Goal: Information Seeking & Learning: Learn about a topic

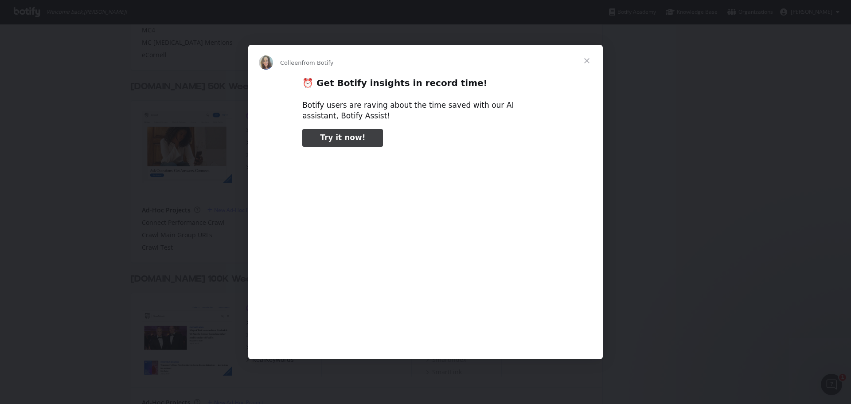
type input "79107"
click at [585, 60] on span "Close" at bounding box center [587, 61] width 32 height 32
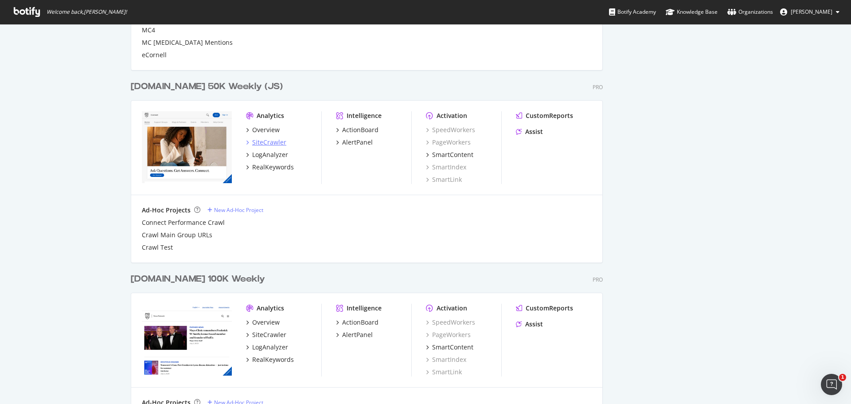
click at [260, 139] on div "SiteCrawler" at bounding box center [269, 142] width 34 height 9
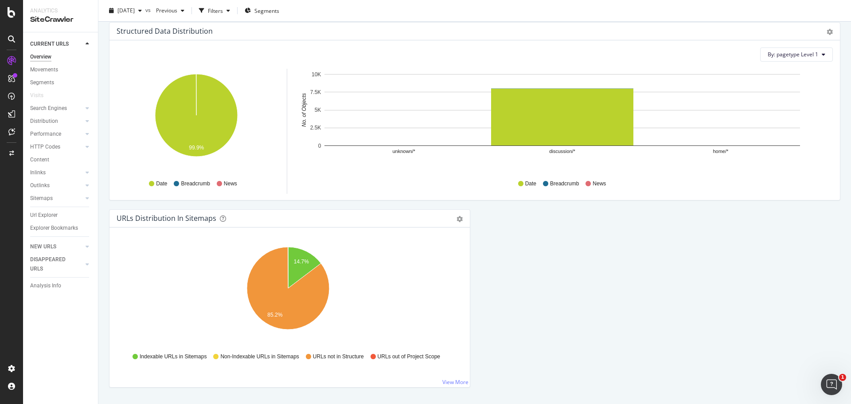
scroll to position [877, 0]
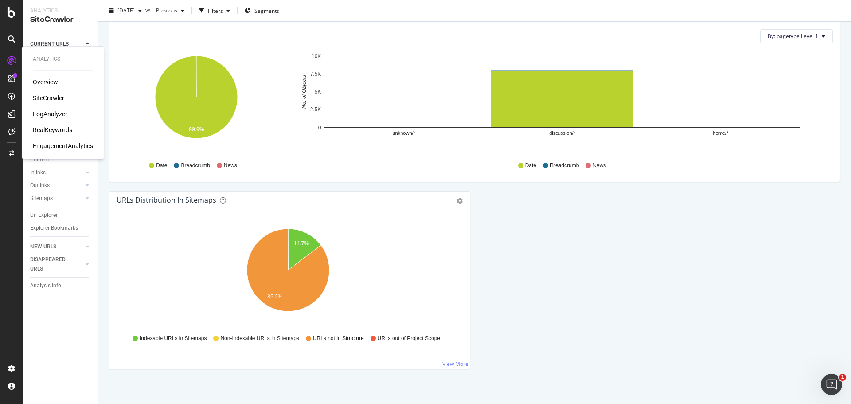
click at [43, 126] on div "RealKeywords" at bounding box center [52, 130] width 39 height 9
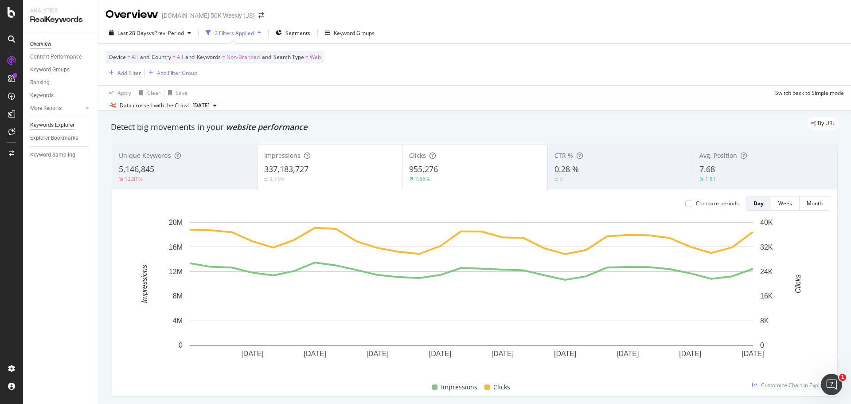
click at [51, 127] on div "Keywords Explorer" at bounding box center [52, 125] width 44 height 9
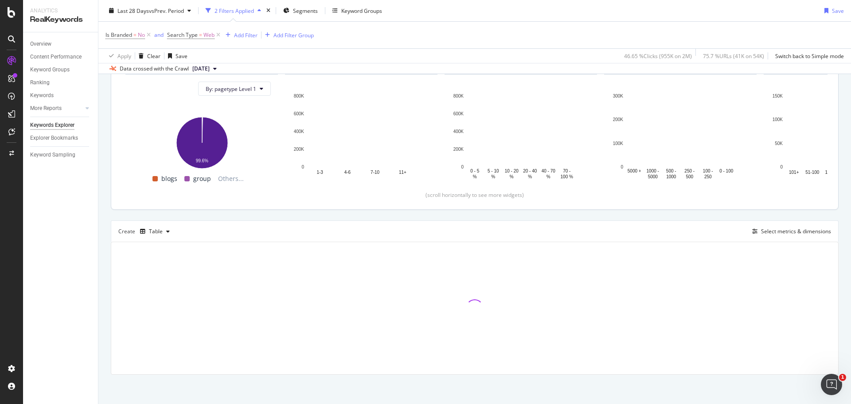
scroll to position [99, 0]
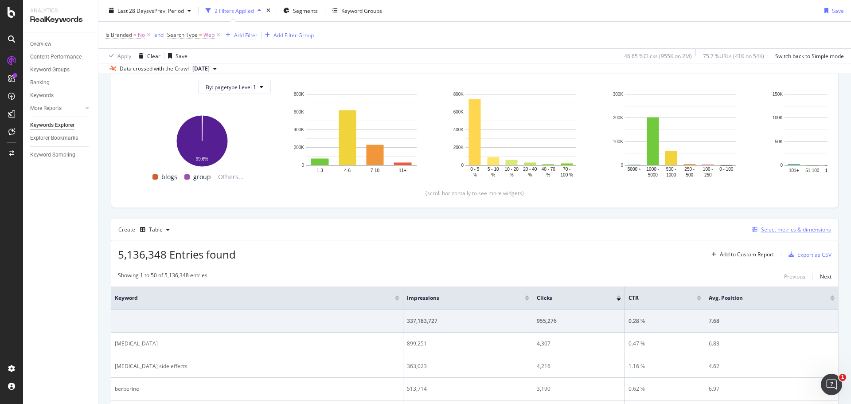
click at [772, 225] on div "Select metrics & dimensions" at bounding box center [790, 230] width 82 height 10
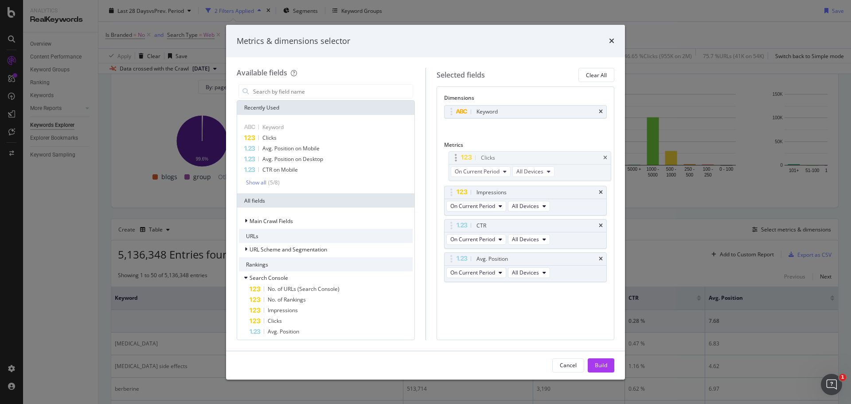
drag, startPoint x: 483, startPoint y: 194, endPoint x: 487, endPoint y: 158, distance: 36.2
click at [487, 158] on body "Analytics RealKeywords Overview Content Performance Keyword Groups Ranking Keyw…" at bounding box center [425, 202] width 851 height 404
click at [267, 137] on span "Clicks" at bounding box center [270, 138] width 14 height 8
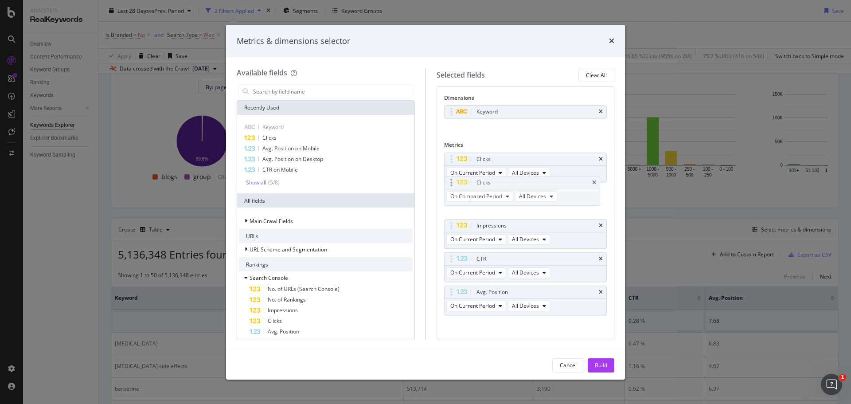
drag, startPoint x: 497, startPoint y: 294, endPoint x: 497, endPoint y: 184, distance: 109.5
click at [497, 184] on body "Analytics RealKeywords Overview Content Performance Keyword Groups Ranking Keyw…" at bounding box center [425, 202] width 851 height 404
click at [543, 172] on icon "modal" at bounding box center [545, 172] width 4 height 5
click at [532, 202] on span "On Desktop" at bounding box center [530, 205] width 29 height 8
click at [534, 208] on span "All Devices" at bounding box center [532, 206] width 27 height 8
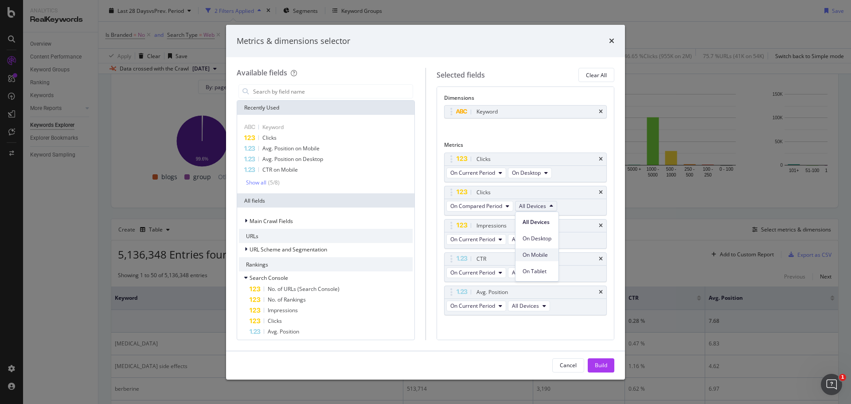
click at [535, 251] on span "On Mobile" at bounding box center [537, 255] width 29 height 8
click at [257, 182] on div "Show all" at bounding box center [256, 183] width 20 height 6
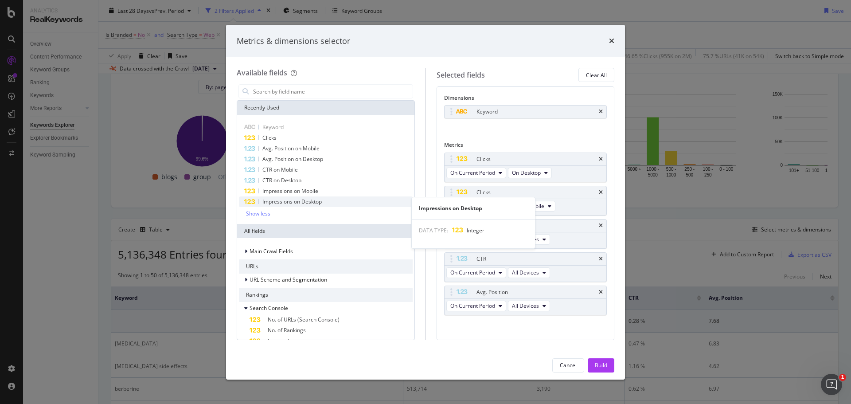
click at [275, 200] on span "Impressions on Desktop" at bounding box center [292, 202] width 59 height 8
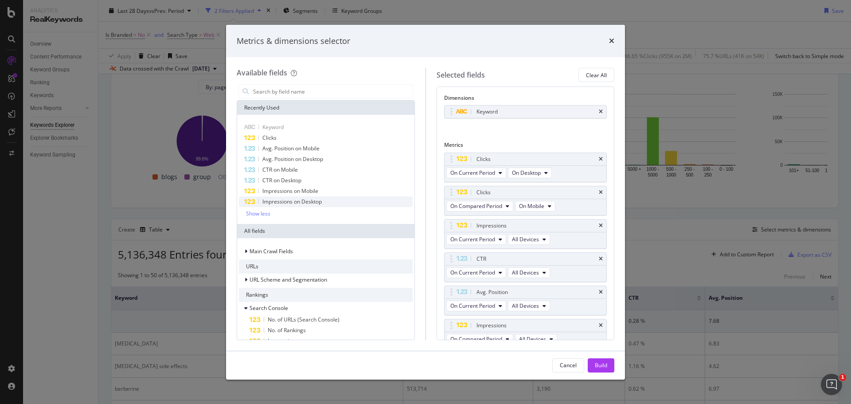
scroll to position [9, 0]
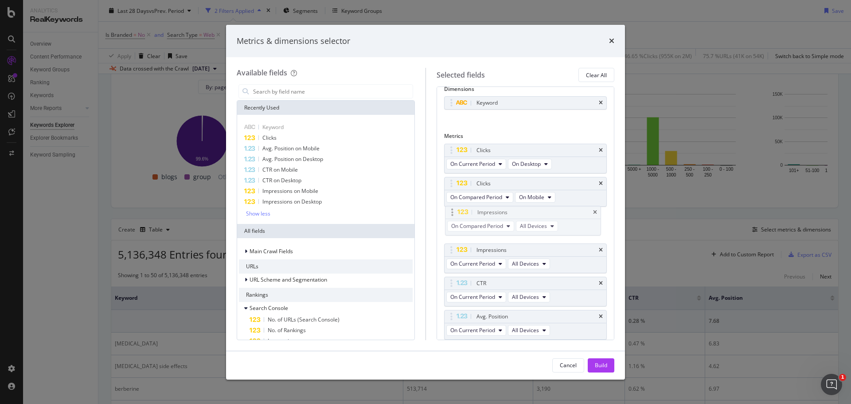
drag, startPoint x: 486, startPoint y: 315, endPoint x: 487, endPoint y: 211, distance: 104.2
click at [487, 211] on body "Analytics RealKeywords Overview Content Performance Keyword Groups Ranking Keyw…" at bounding box center [425, 202] width 851 height 404
click at [553, 232] on icon "modal" at bounding box center [552, 230] width 4 height 5
click at [536, 259] on span "On Desktop" at bounding box center [537, 263] width 29 height 8
click at [543, 264] on icon "modal" at bounding box center [545, 263] width 4 height 5
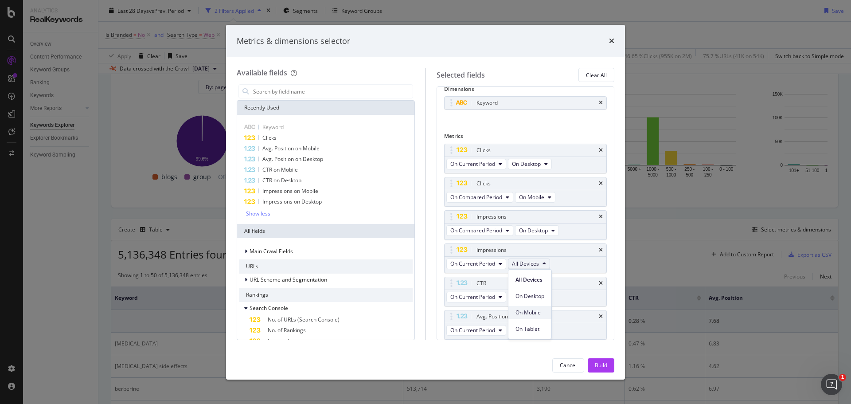
click at [535, 312] on span "On Mobile" at bounding box center [530, 313] width 29 height 8
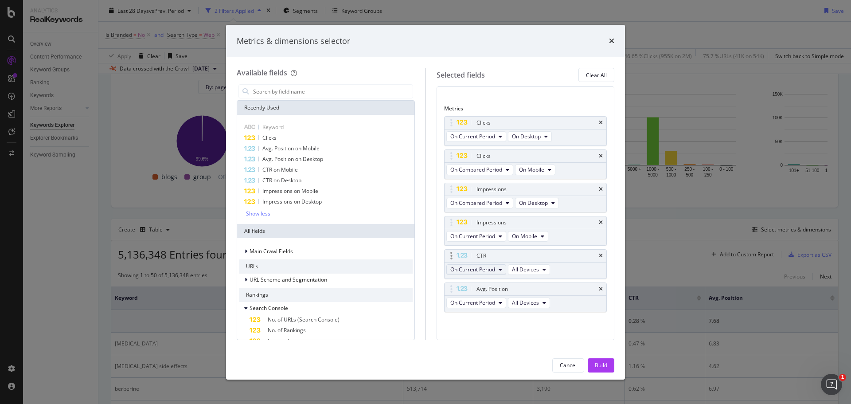
scroll to position [39, 0]
click at [290, 172] on span "CTR on Mobile" at bounding box center [280, 170] width 35 height 8
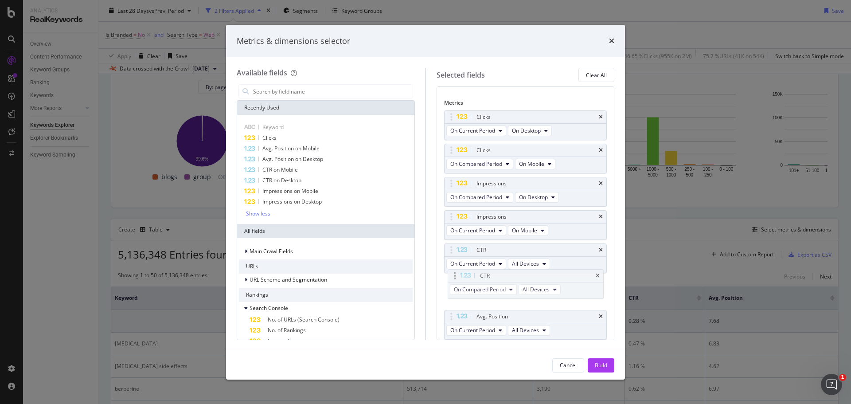
drag, startPoint x: 457, startPoint y: 317, endPoint x: 460, endPoint y: 276, distance: 41.0
click at [460, 276] on body "Analytics RealKeywords Overview Content Performance Keyword Groups Ranking Keyw…" at bounding box center [425, 202] width 851 height 404
click at [543, 263] on icon "modal" at bounding box center [545, 263] width 4 height 5
click at [528, 295] on span "On Desktop" at bounding box center [530, 296] width 29 height 8
click at [533, 295] on span "All Devices" at bounding box center [532, 297] width 27 height 8
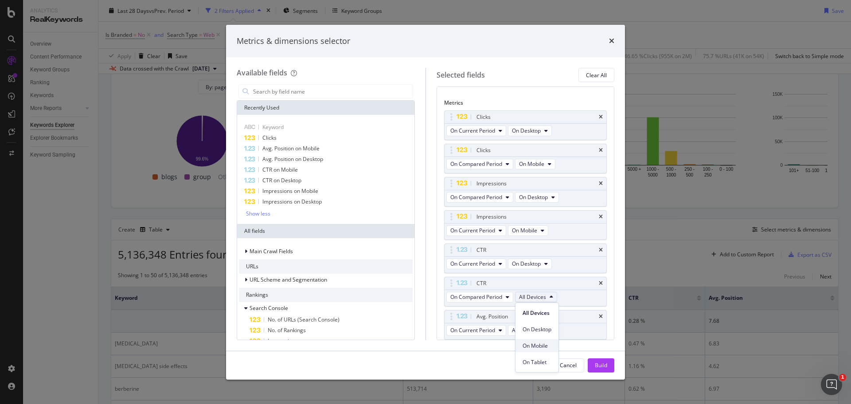
click at [530, 341] on div "On Mobile" at bounding box center [537, 345] width 43 height 13
click at [509, 298] on icon "modal" at bounding box center [508, 296] width 4 height 5
click at [506, 316] on span "On Current Period" at bounding box center [497, 313] width 86 height 8
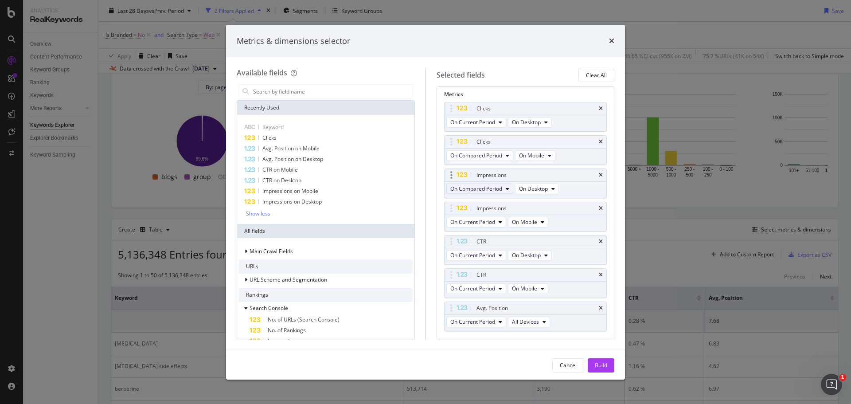
click at [507, 186] on icon "modal" at bounding box center [508, 188] width 4 height 5
click at [494, 211] on div "On Current Period" at bounding box center [497, 204] width 100 height 13
click at [506, 156] on icon "modal" at bounding box center [508, 155] width 4 height 5
click at [497, 169] on span "On Current Period" at bounding box center [497, 172] width 86 height 8
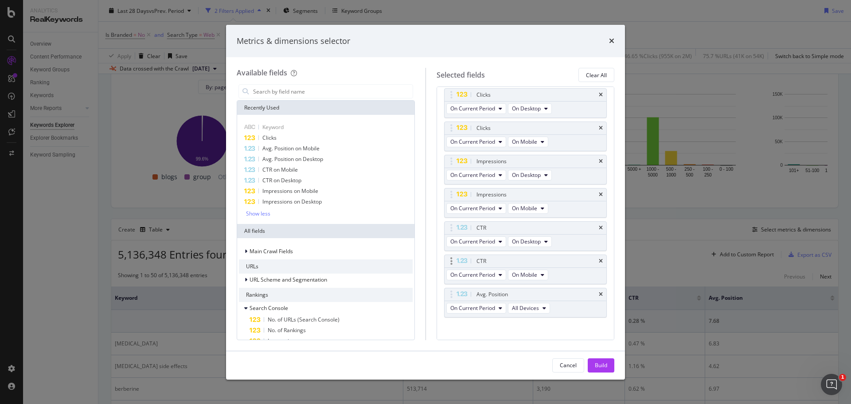
scroll to position [71, 0]
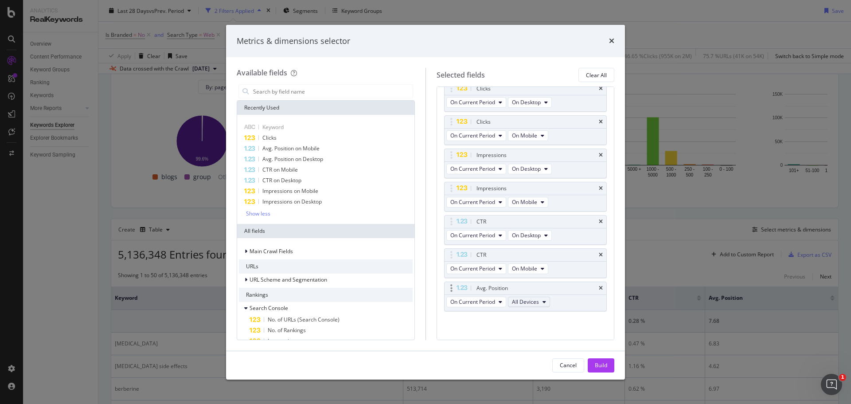
click at [545, 302] on icon "modal" at bounding box center [545, 301] width 4 height 5
click at [535, 332] on span "On Desktop" at bounding box center [530, 334] width 29 height 8
click at [283, 152] on span "Avg. Position on Mobile" at bounding box center [291, 149] width 57 height 8
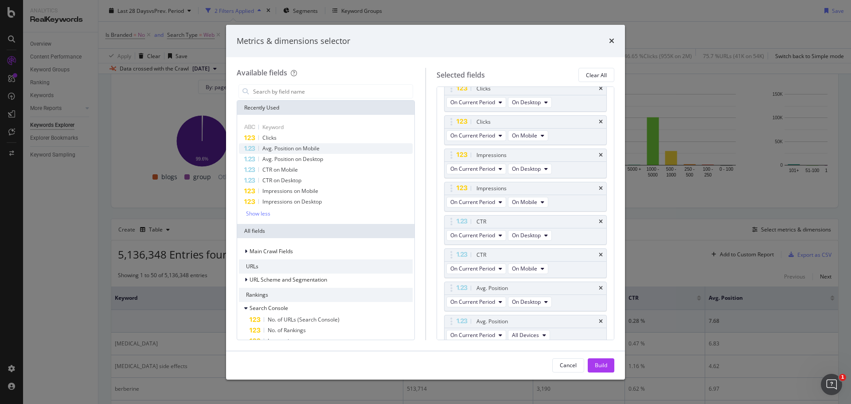
scroll to position [75, 0]
click at [553, 329] on div "Avg. Position On Current Period All Devices" at bounding box center [525, 325] width 163 height 30
click at [543, 331] on icon "modal" at bounding box center [545, 330] width 4 height 5
click at [534, 295] on span "On Mobile" at bounding box center [530, 298] width 29 height 8
click at [597, 366] on div "Build" at bounding box center [601, 365] width 12 height 8
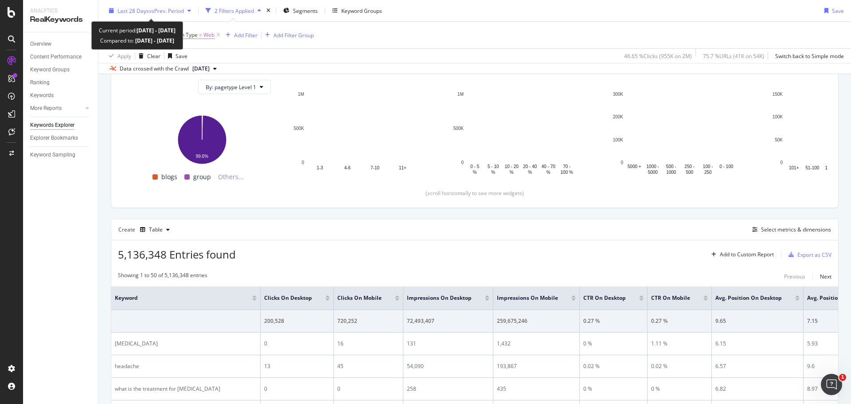
click at [188, 11] on div "button" at bounding box center [189, 10] width 11 height 5
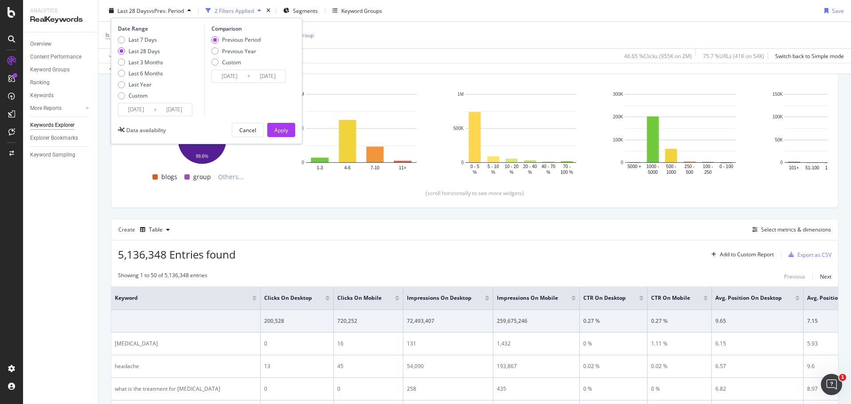
click at [132, 109] on input "[DATE]" at bounding box center [135, 109] width 35 height 12
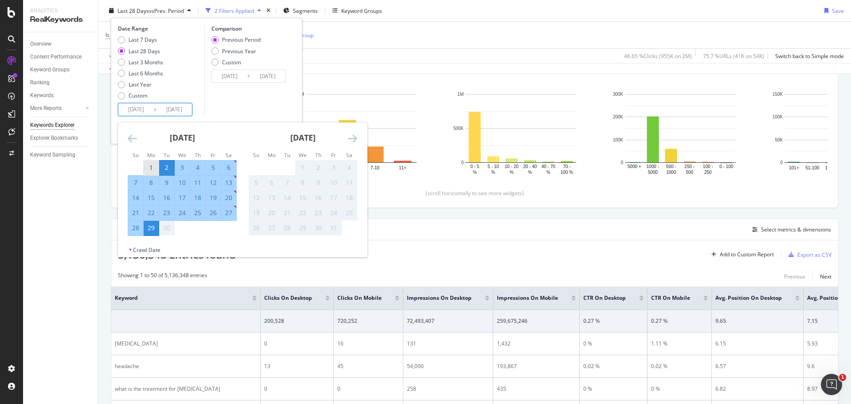
click at [150, 170] on div "1" at bounding box center [151, 167] width 15 height 9
type input "[DATE]"
click at [168, 230] on div "30" at bounding box center [166, 228] width 15 height 9
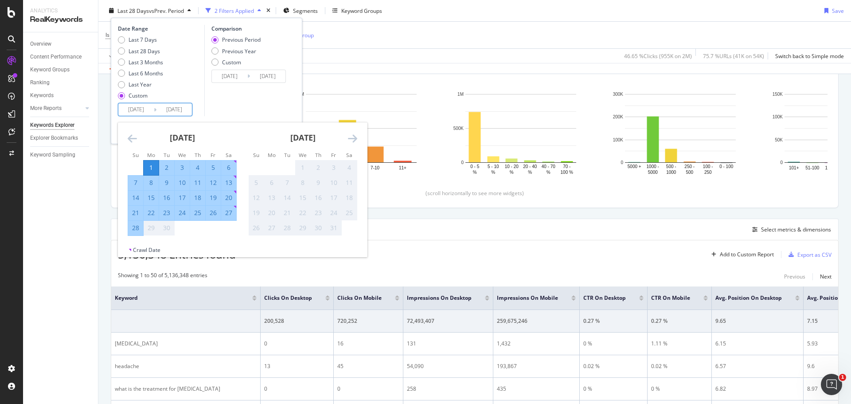
click at [167, 231] on div "30" at bounding box center [166, 228] width 15 height 9
click at [164, 228] on div "30" at bounding box center [166, 228] width 15 height 9
click at [166, 228] on div "30" at bounding box center [166, 228] width 15 height 9
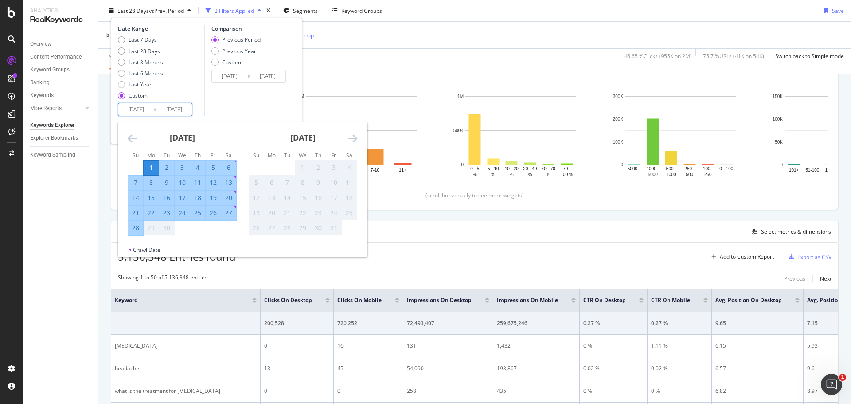
scroll to position [96, 0]
click at [167, 227] on div "30" at bounding box center [166, 228] width 15 height 9
click at [187, 110] on input "[DATE]" at bounding box center [174, 109] width 35 height 12
click at [188, 109] on input "[DATE]" at bounding box center [174, 109] width 35 height 12
click at [190, 97] on div "Last 7 Days Last 28 Days Last 3 Months Last 6 Months Last Year Custom" at bounding box center [160, 69] width 84 height 67
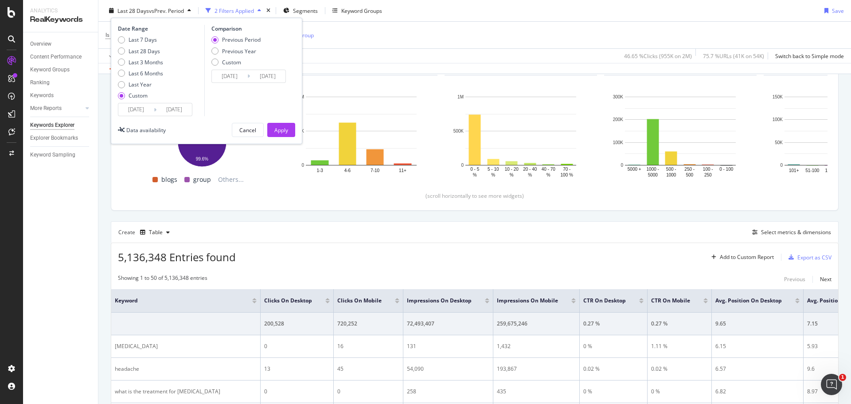
click at [189, 107] on input "[DATE]" at bounding box center [174, 109] width 35 height 12
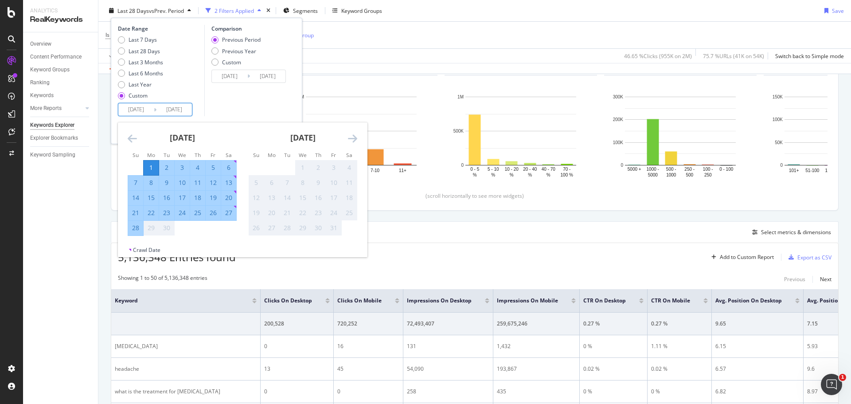
click at [191, 93] on div "Last 7 Days Last 28 Days Last 3 Months Last 6 Months Last Year Custom" at bounding box center [160, 69] width 84 height 67
type input "[DATE]"
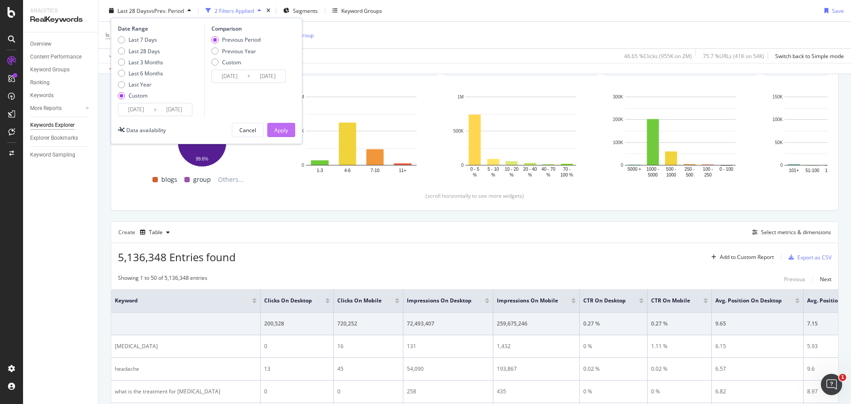
click at [291, 132] on button "Apply" at bounding box center [281, 130] width 28 height 14
